Goal: Information Seeking & Learning: Learn about a topic

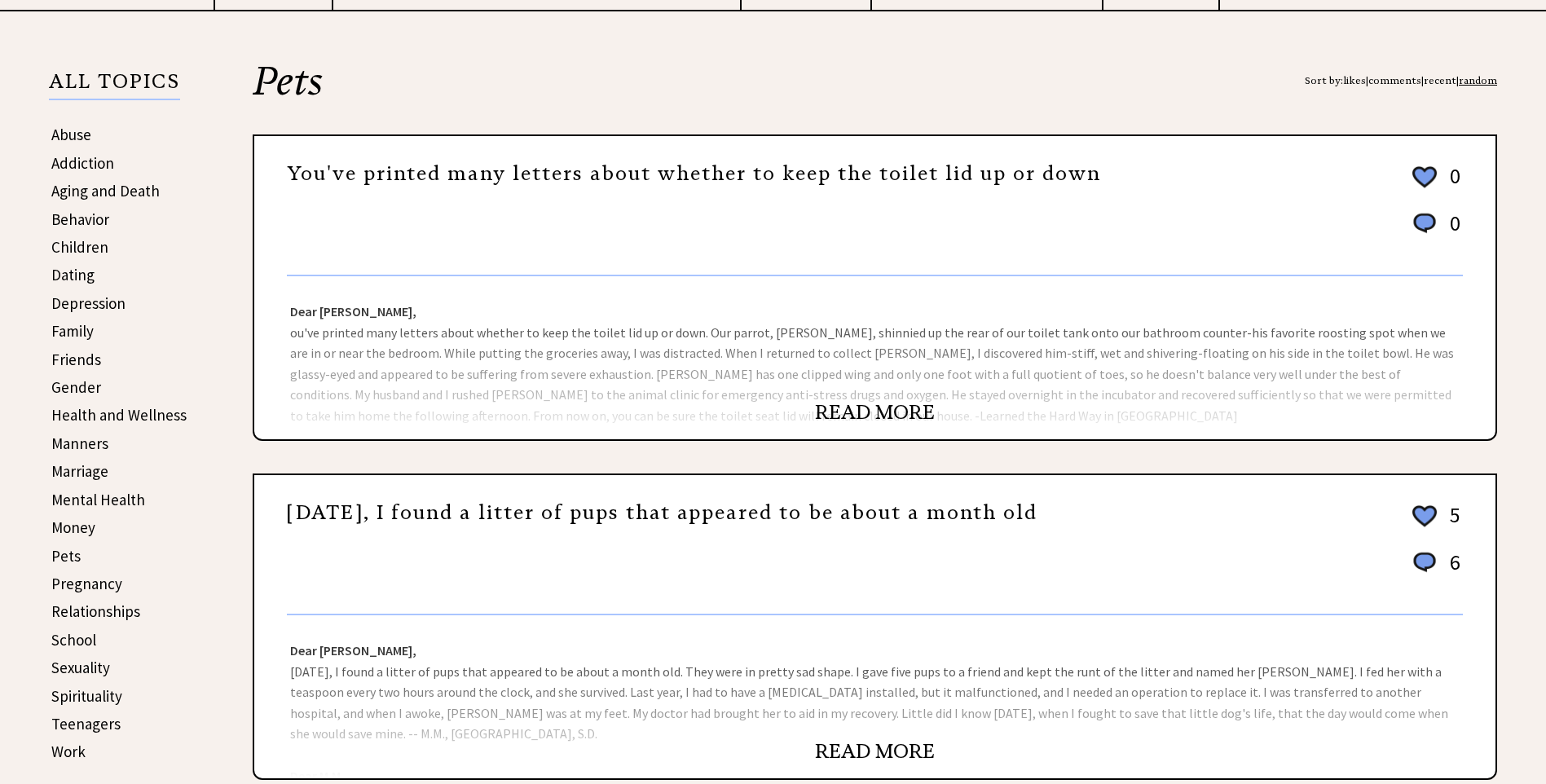
scroll to position [326, 0]
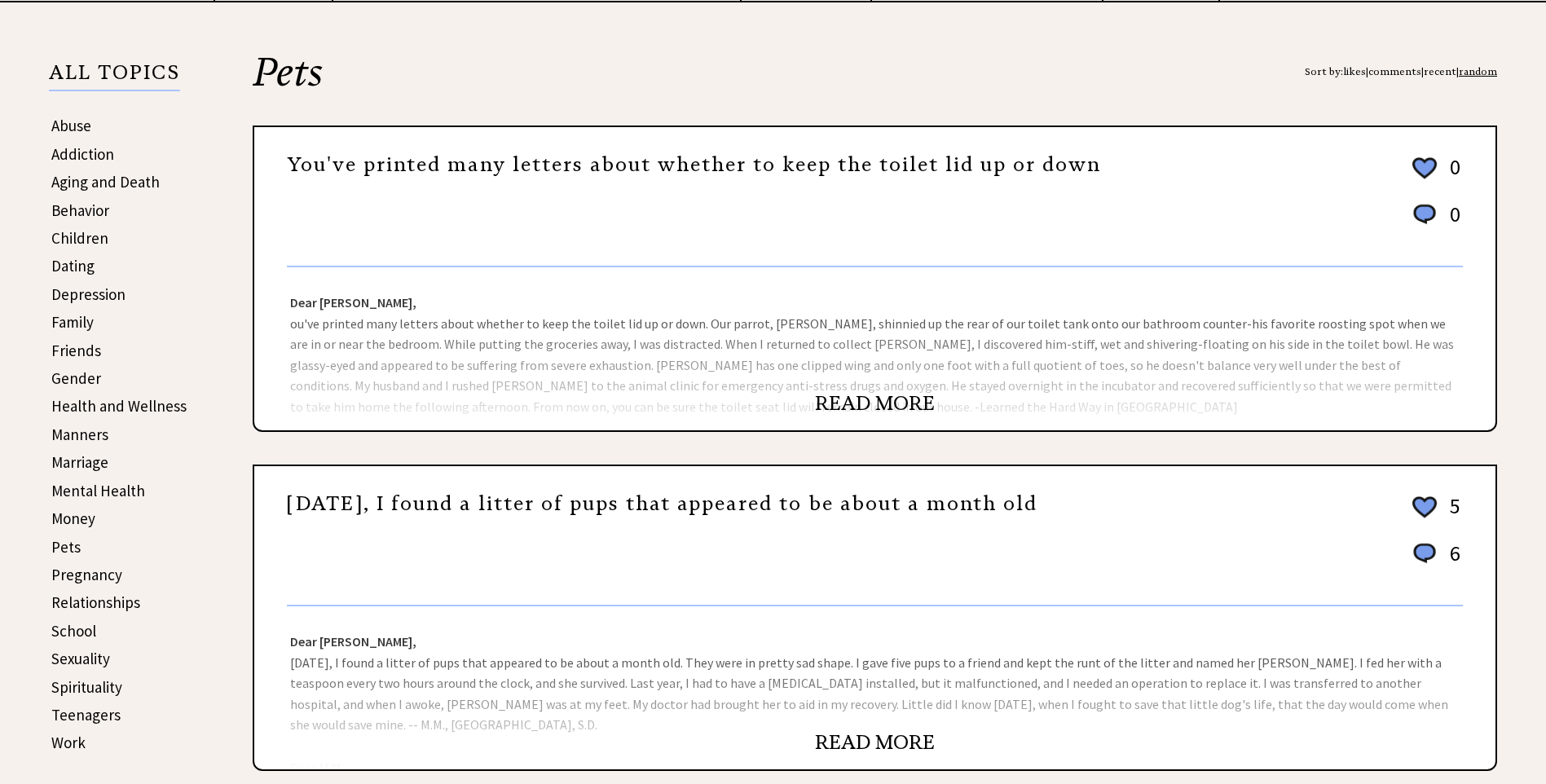
click at [133, 180] on link "Aging and Death" at bounding box center [105, 181] width 109 height 20
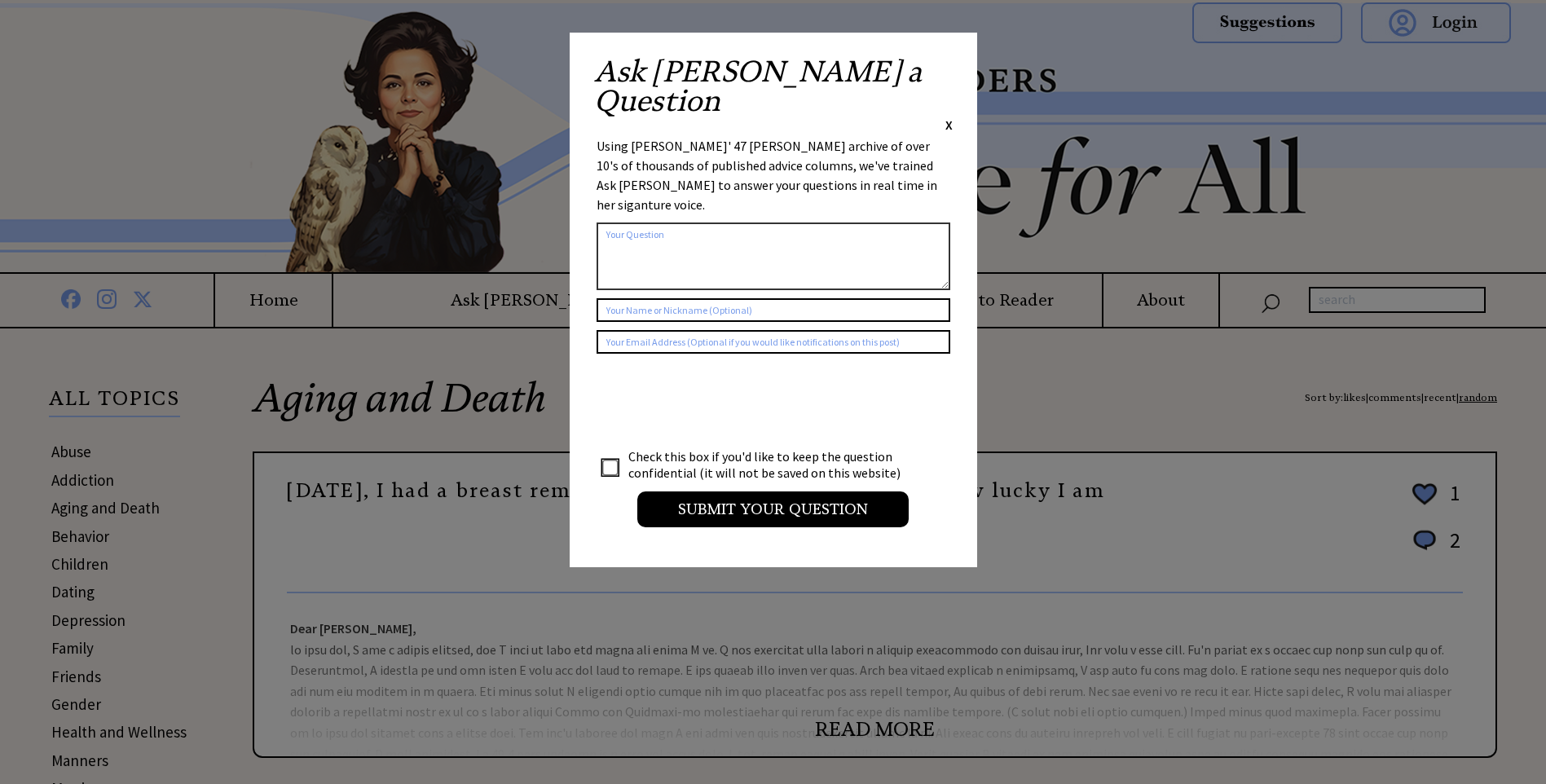
click at [949, 117] on span "X" at bounding box center [949, 124] width 7 height 16
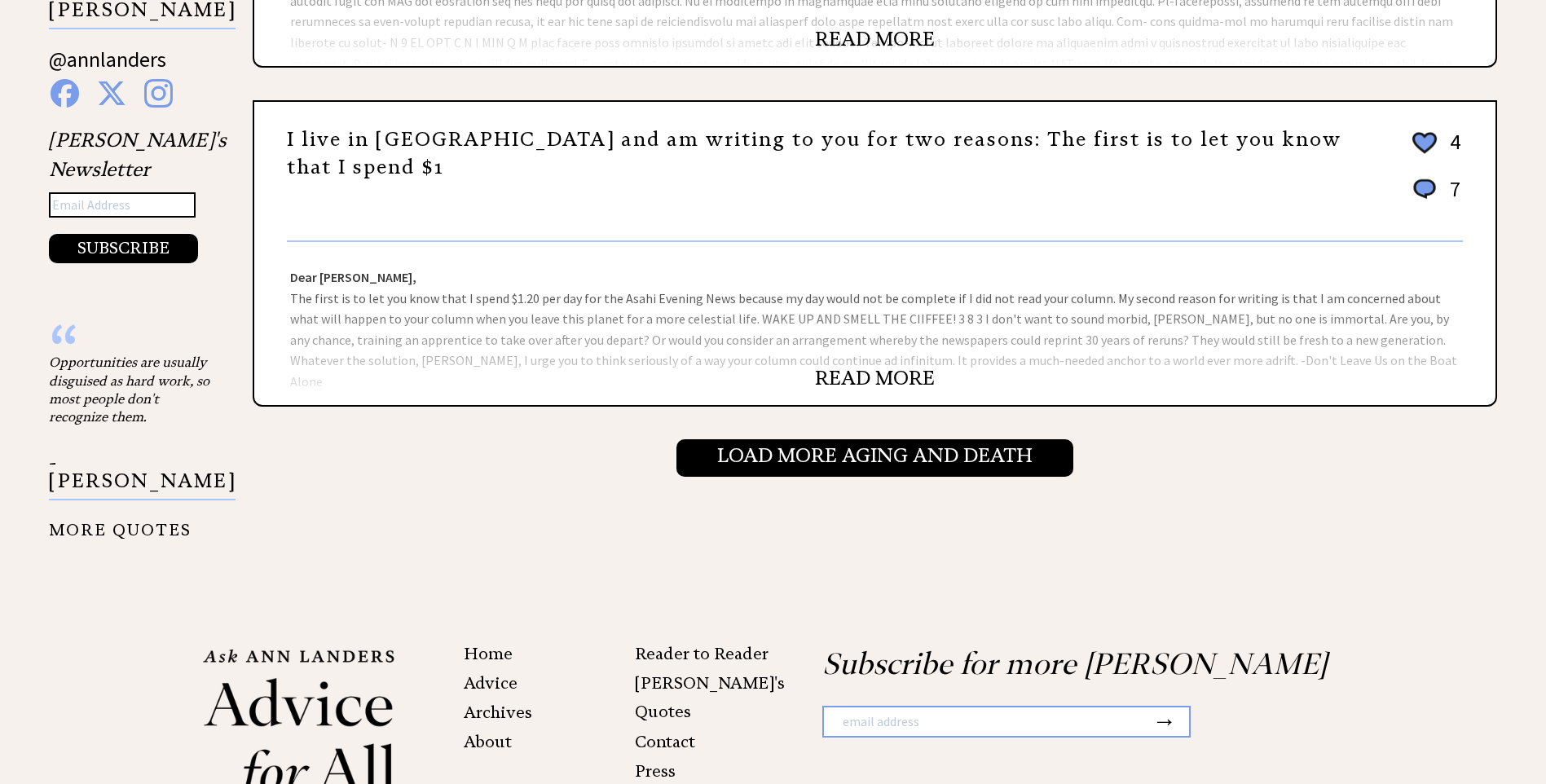
scroll to position [1799, 0]
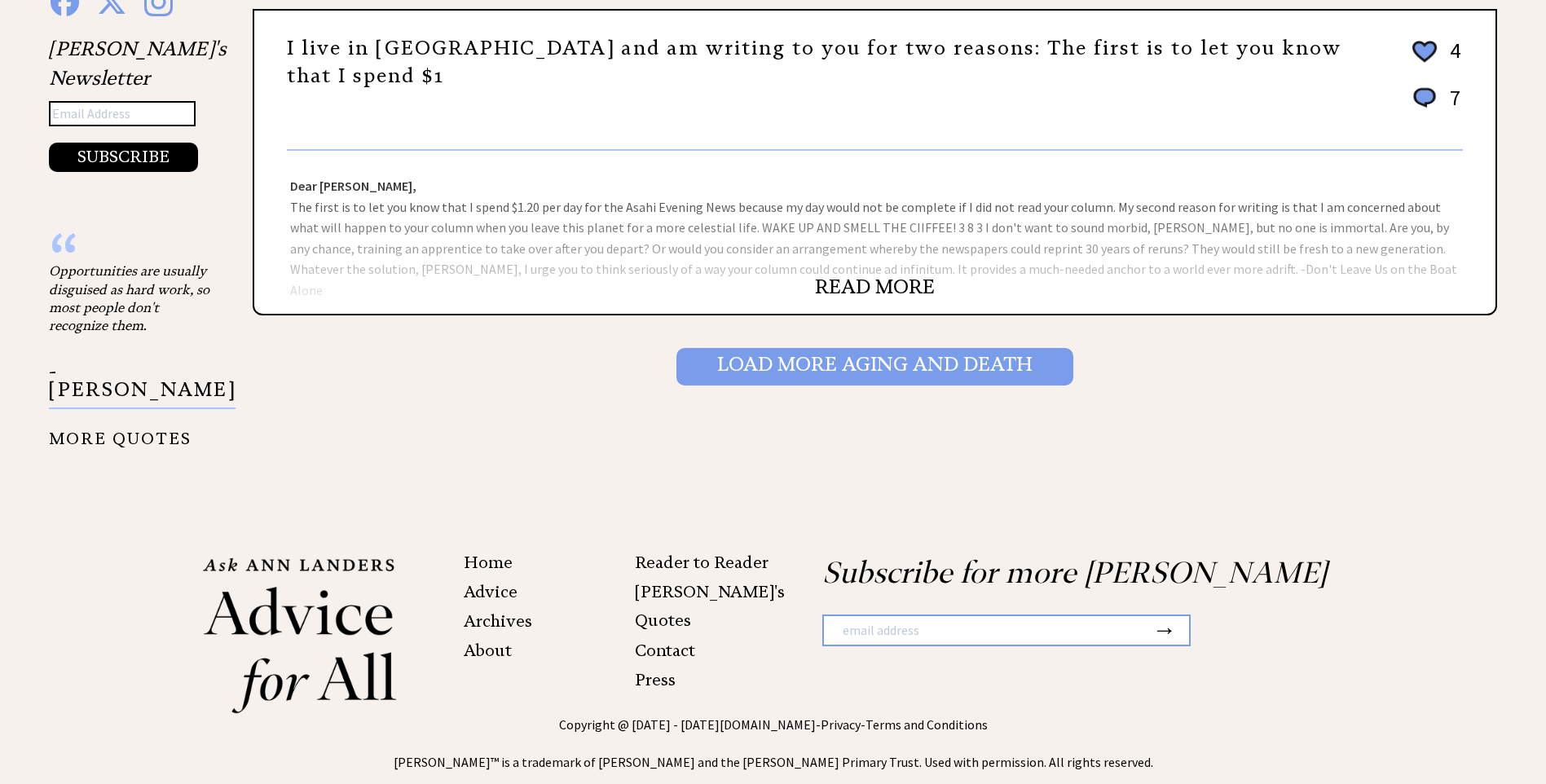
click at [764, 370] on input "Load More Aging and death" at bounding box center [875, 366] width 397 height 37
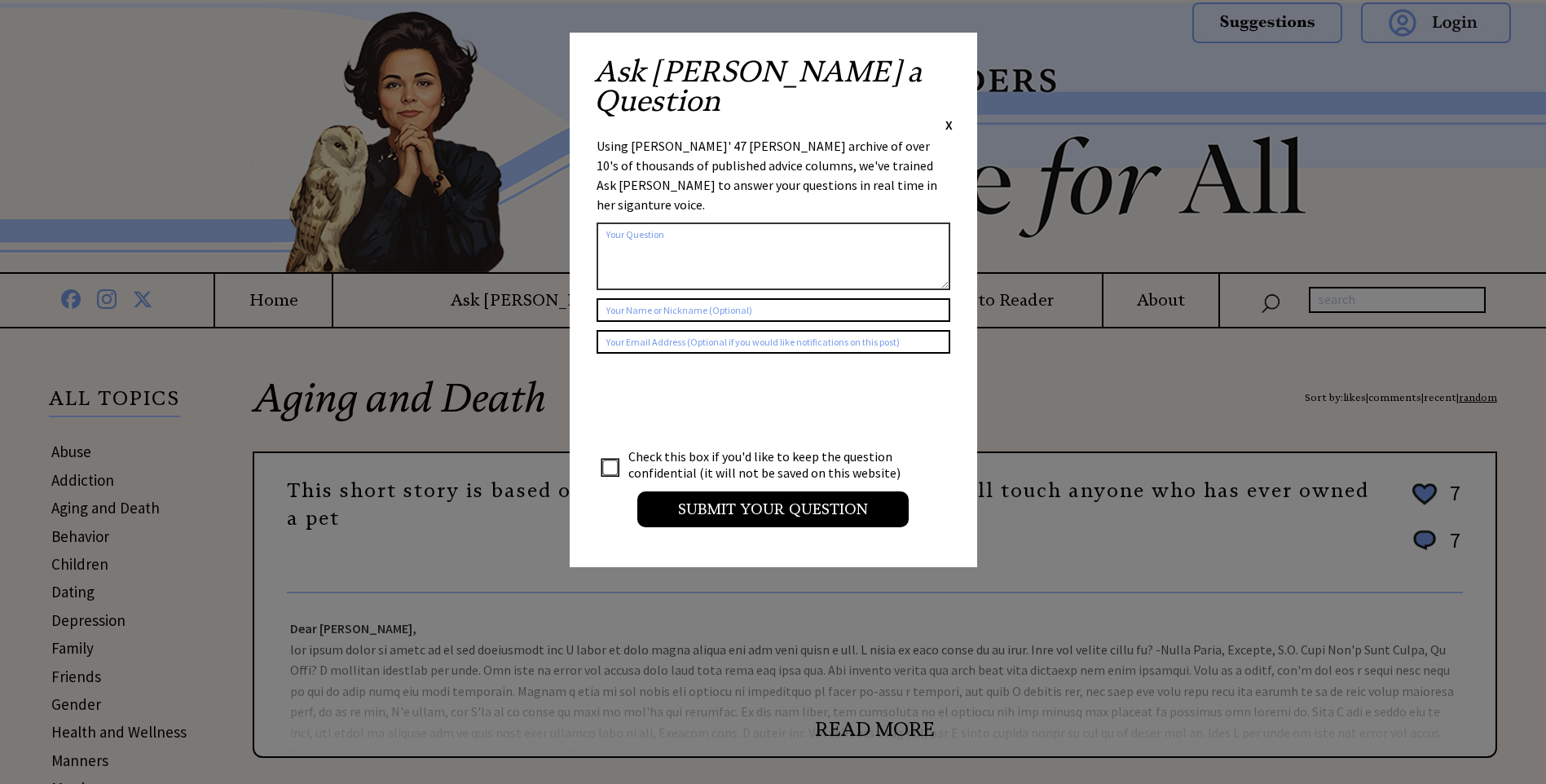
click at [948, 117] on span "X" at bounding box center [949, 124] width 7 height 16
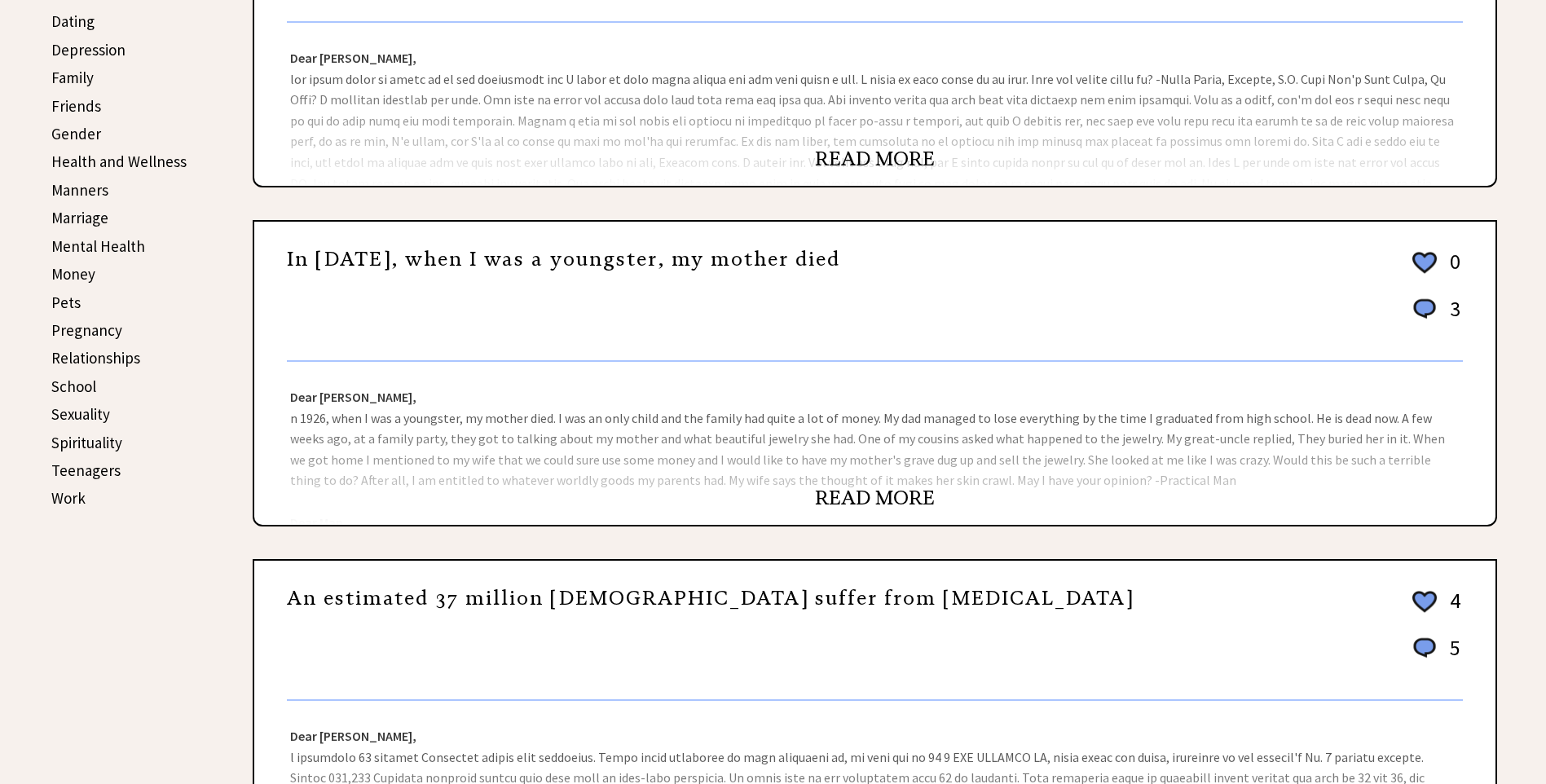
scroll to position [489, 0]
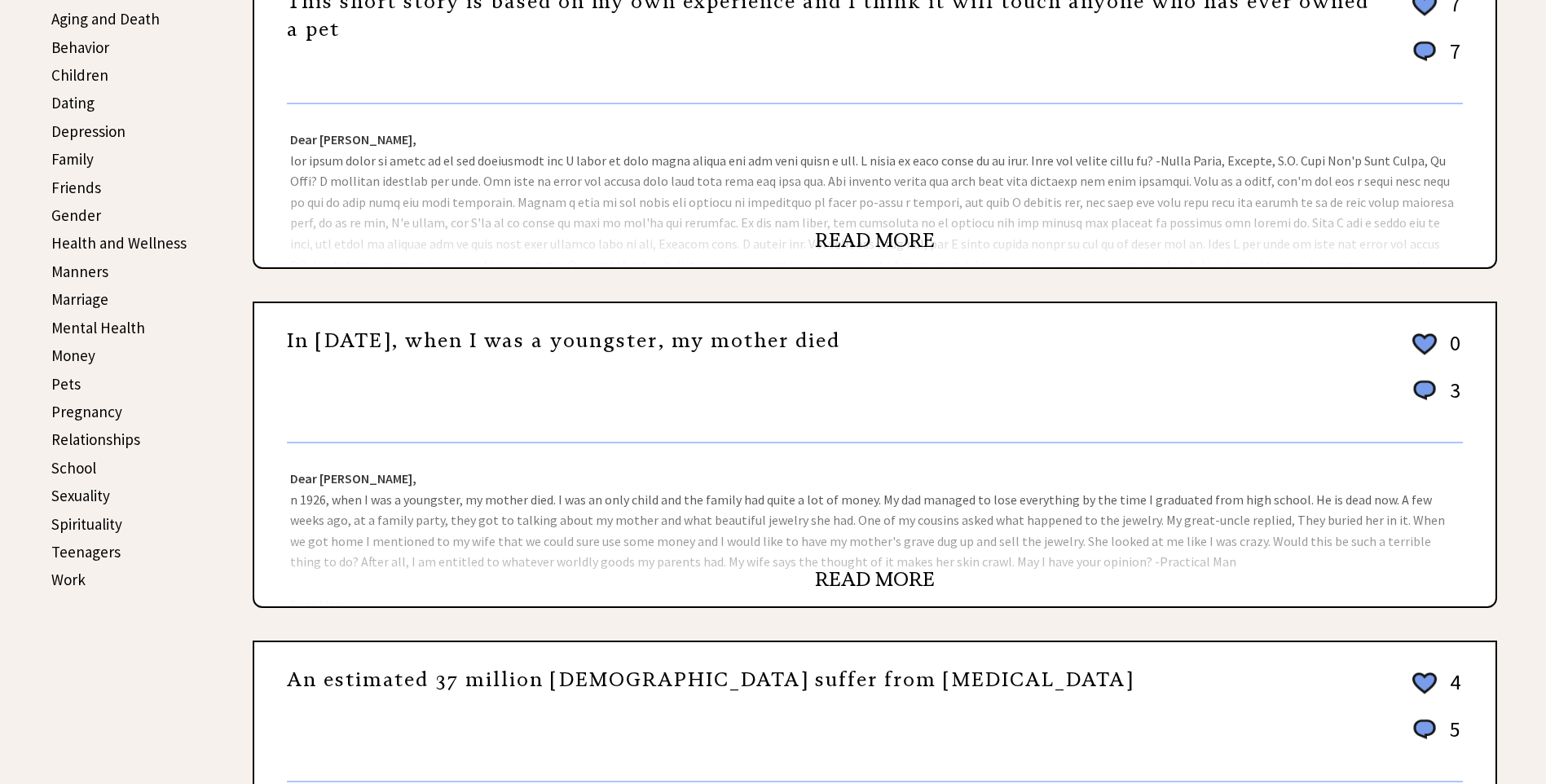
click at [57, 385] on link "Pets" at bounding box center [66, 383] width 29 height 20
